Goal: Find specific page/section: Find specific page/section

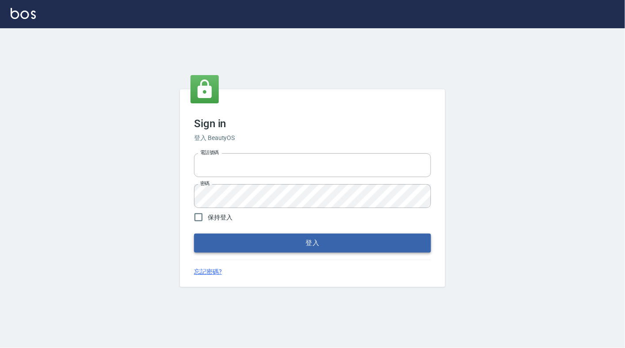
type input "6430581"
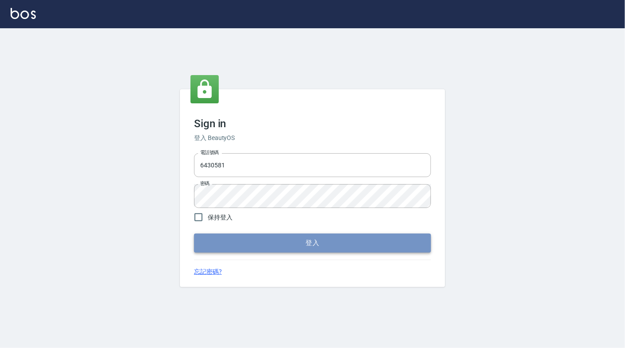
click at [244, 238] on button "登入" at bounding box center [312, 243] width 237 height 19
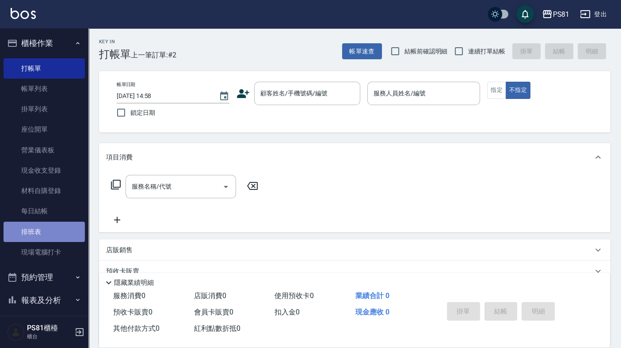
click at [60, 237] on link "排班表" at bounding box center [44, 232] width 81 height 20
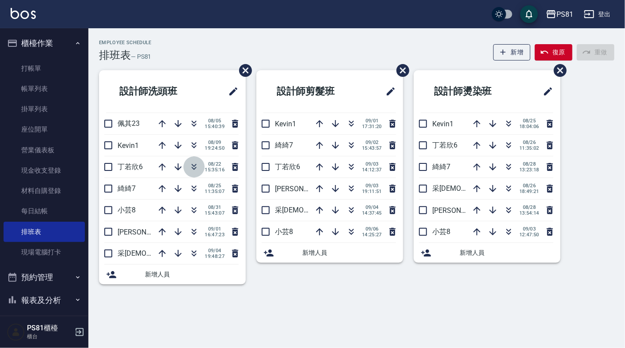
click at [190, 163] on icon "button" at bounding box center [194, 167] width 11 height 11
